Goal: Check status: Check status

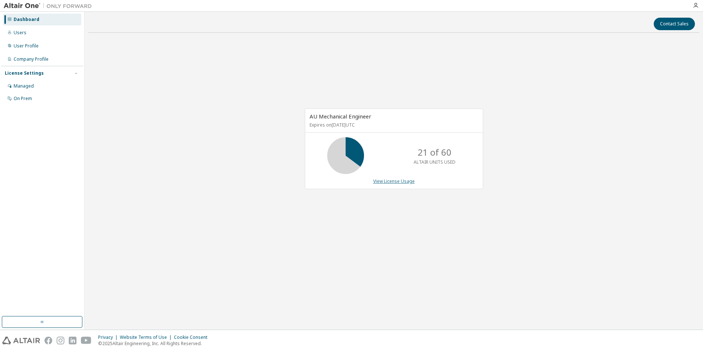
click at [383, 182] on link "View License Usage" at bounding box center [394, 181] width 42 height 6
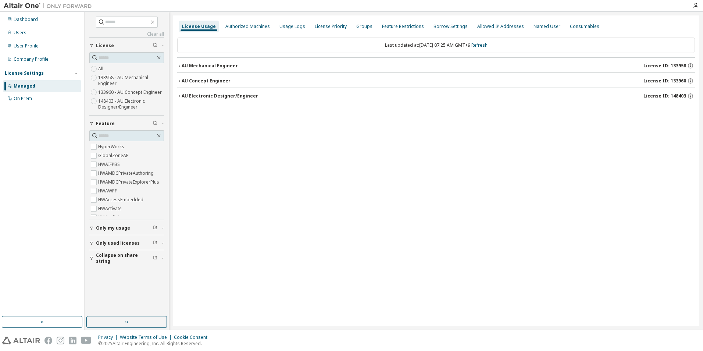
click at [109, 92] on label "133960 - AU Concept Engineer" at bounding box center [130, 92] width 65 height 9
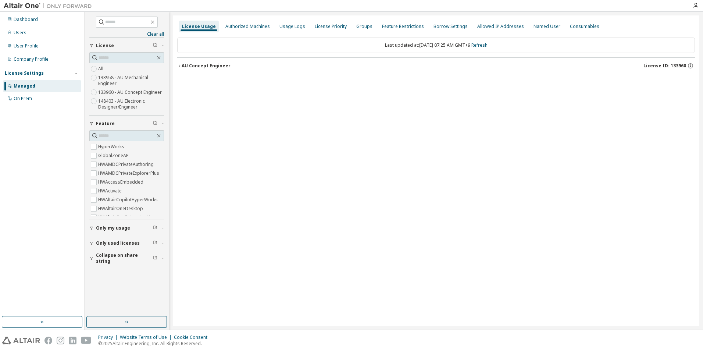
click at [201, 67] on div "AU Concept Engineer" at bounding box center [206, 66] width 49 height 6
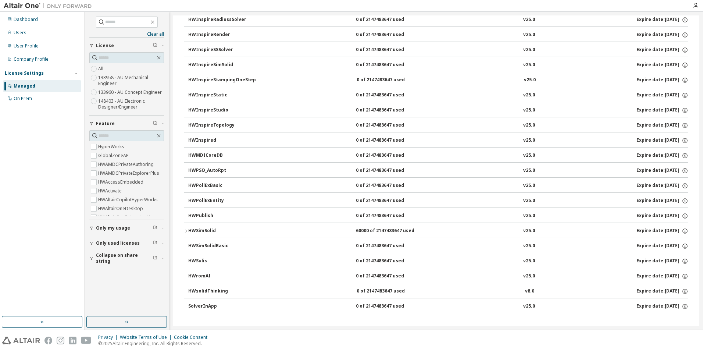
scroll to position [1101, 0]
click at [208, 230] on div "HWSimSolid" at bounding box center [221, 230] width 66 height 7
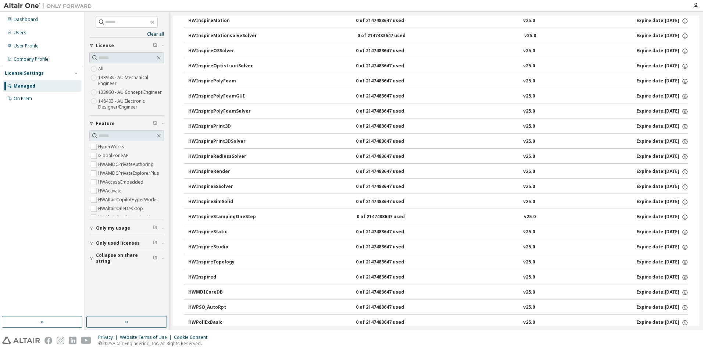
scroll to position [954, 0]
